Goal: Transaction & Acquisition: Purchase product/service

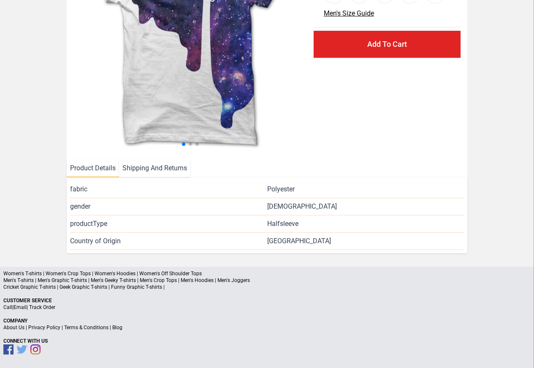
scroll to position [123, 0]
